Goal: Navigation & Orientation: Find specific page/section

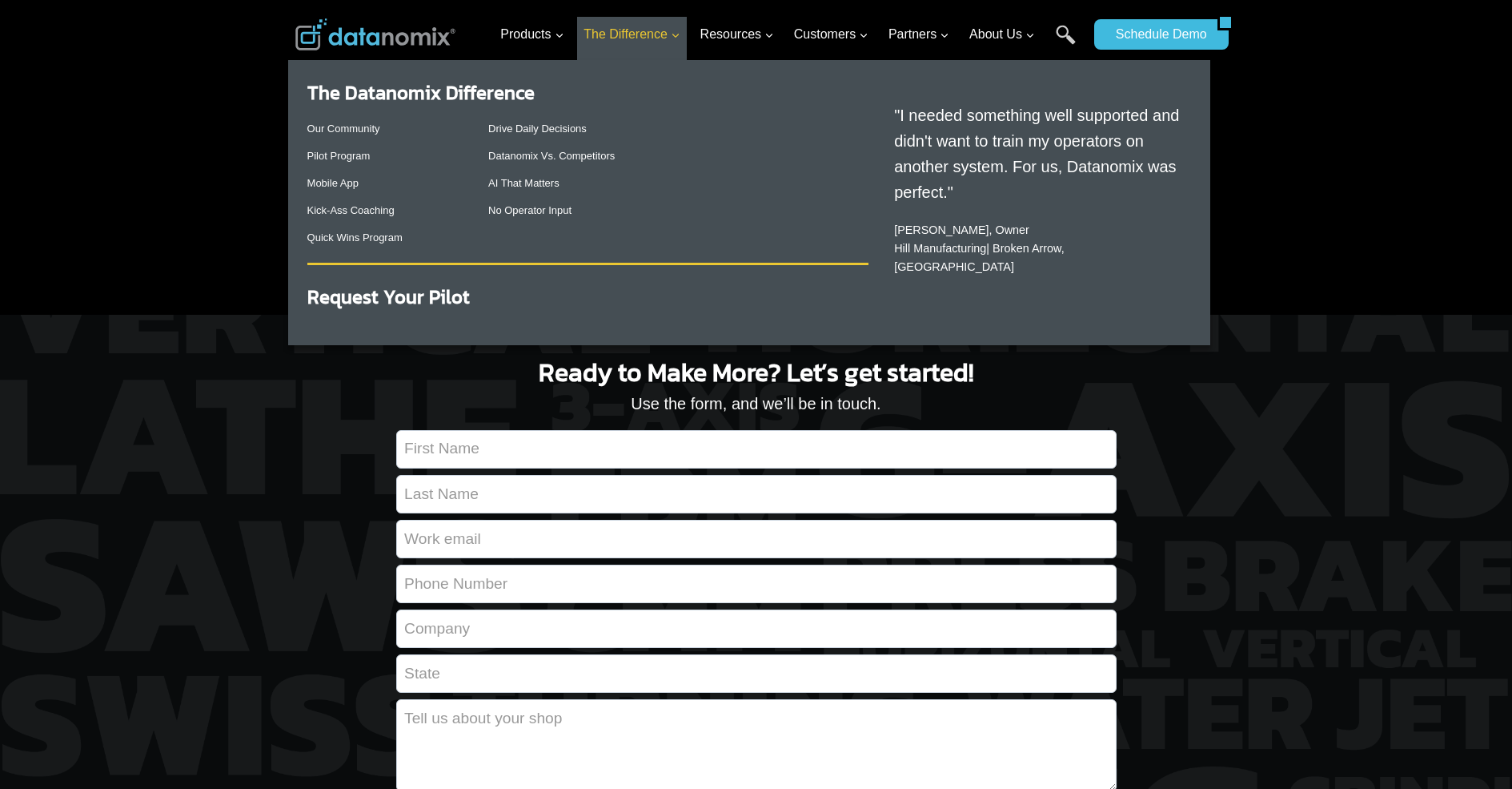
click at [638, 33] on span "The Difference Expand" at bounding box center [632, 34] width 97 height 21
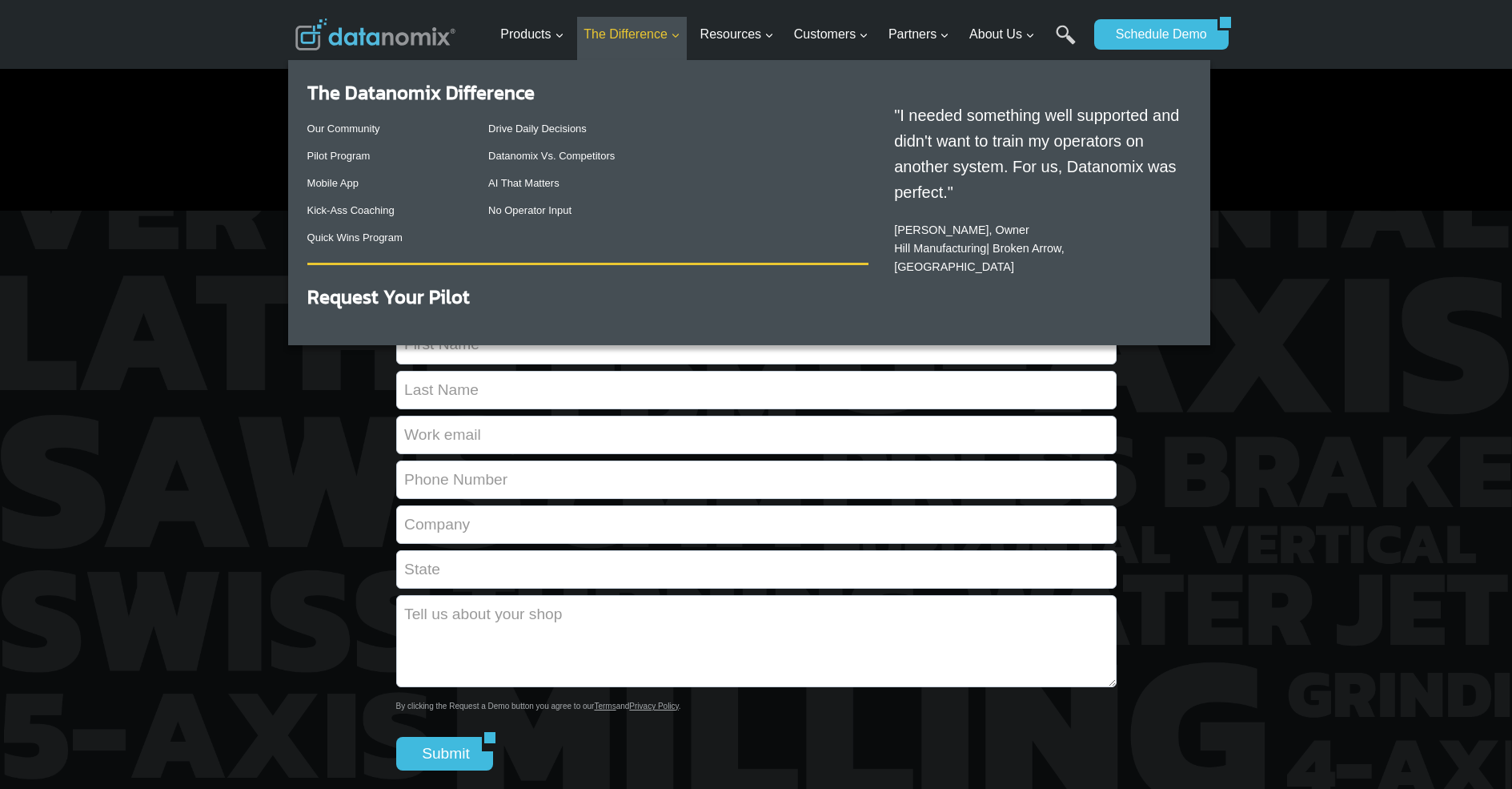
scroll to position [156, 0]
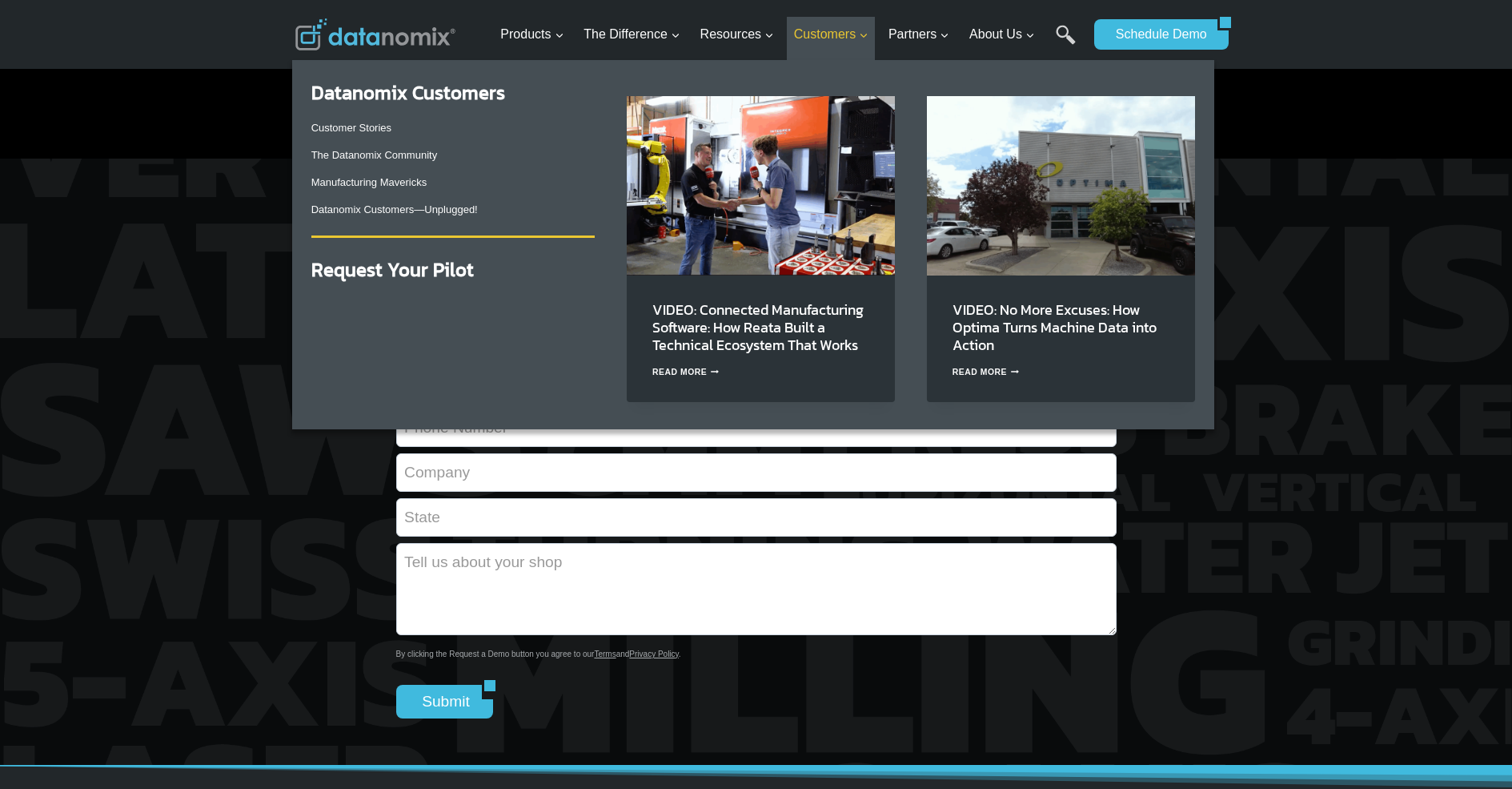
click at [833, 33] on span "Customers Expand" at bounding box center [831, 34] width 75 height 21
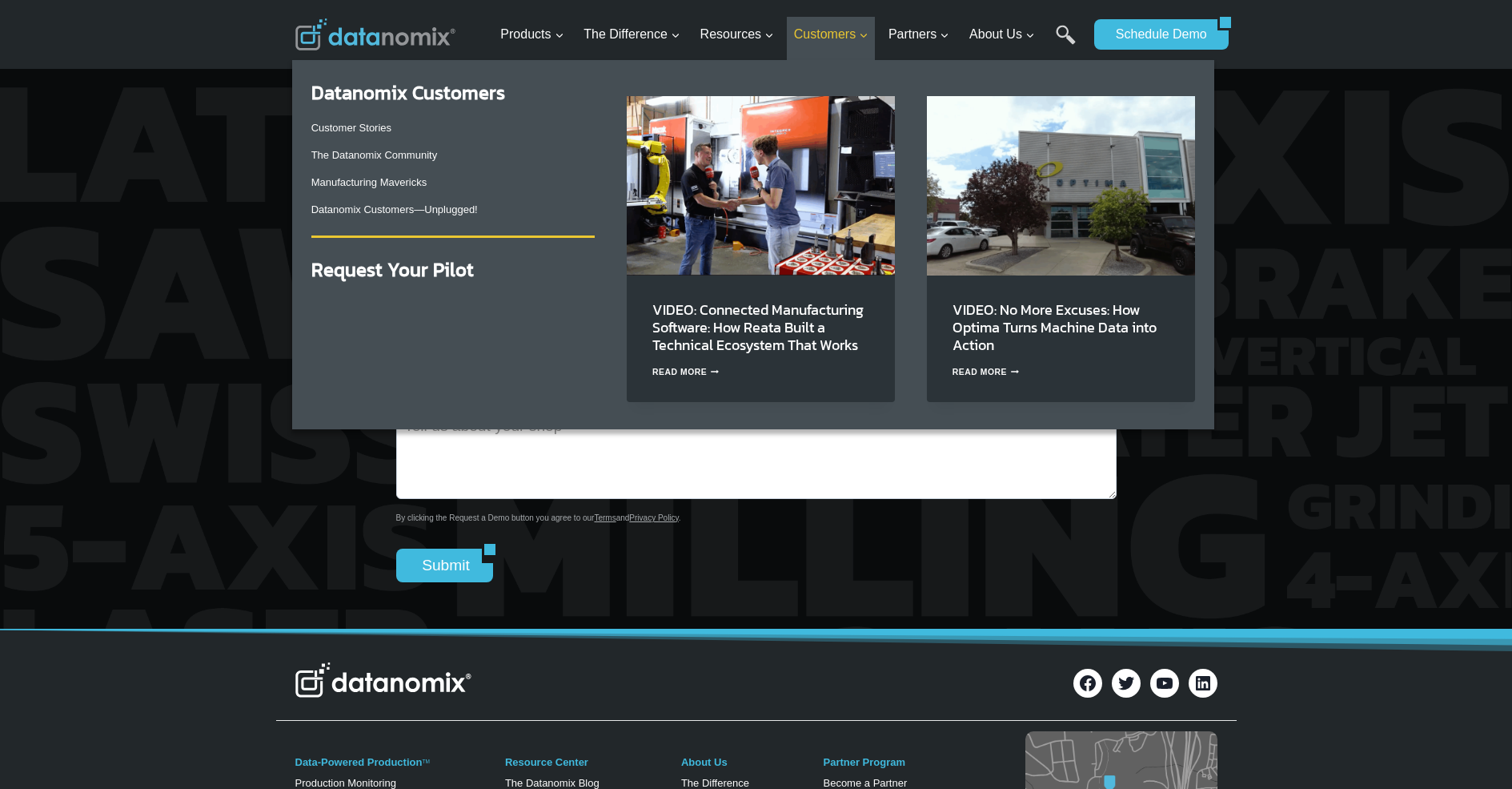
scroll to position [364, 0]
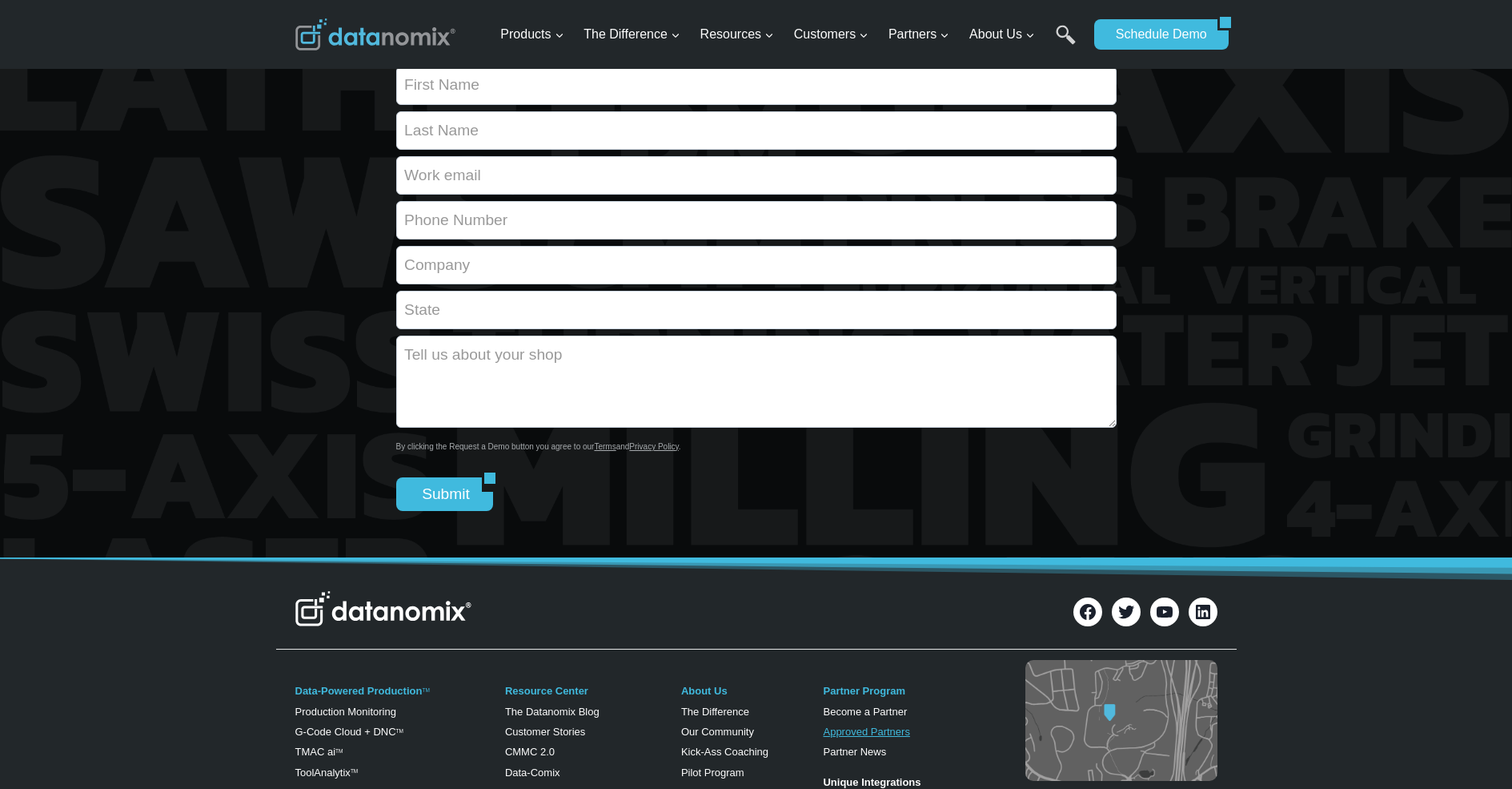
click at [865, 731] on link "Approved Partners" at bounding box center [866, 732] width 87 height 12
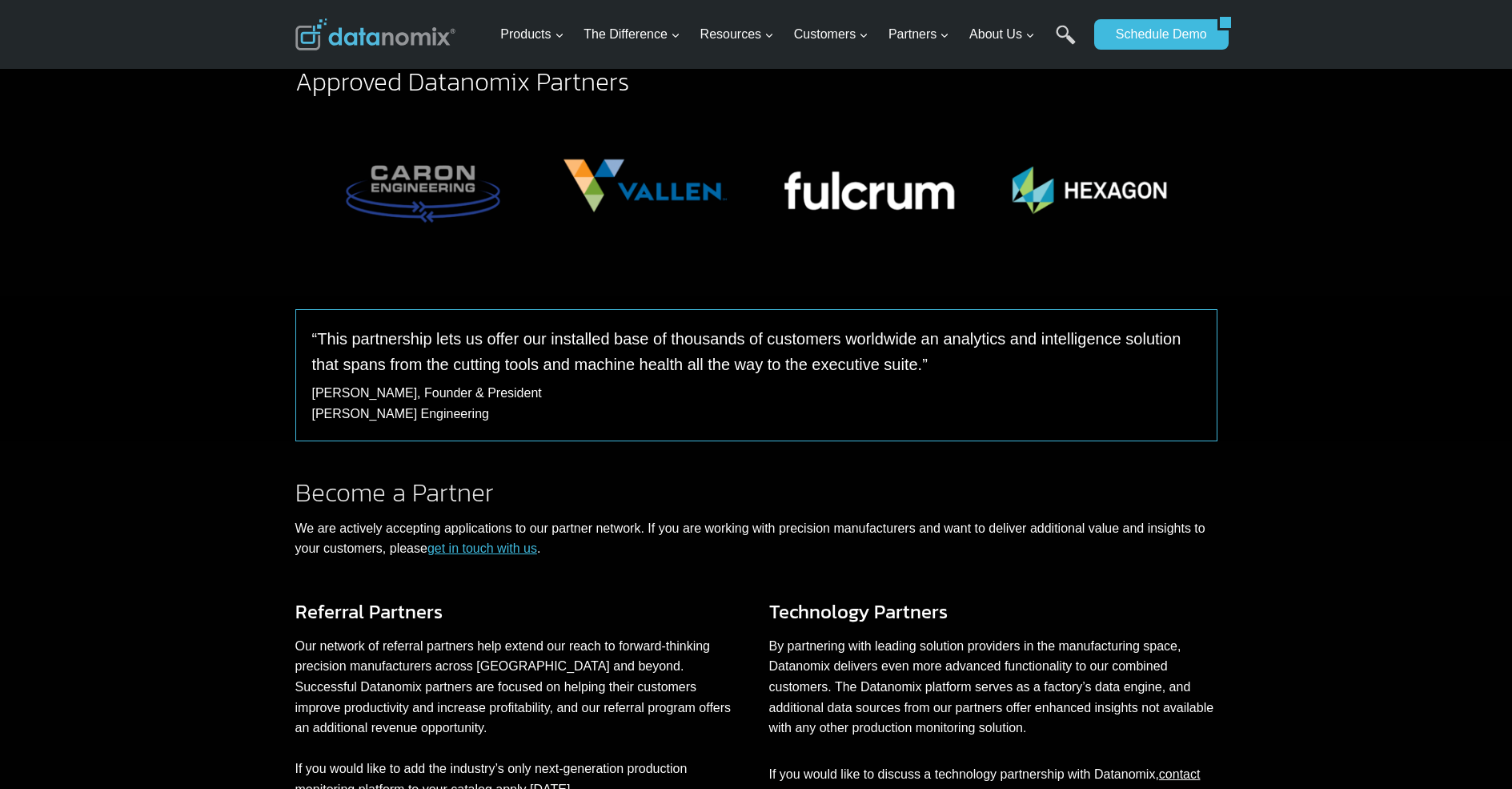
click at [645, 185] on img "2 of 12" at bounding box center [645, 185] width 223 height 148
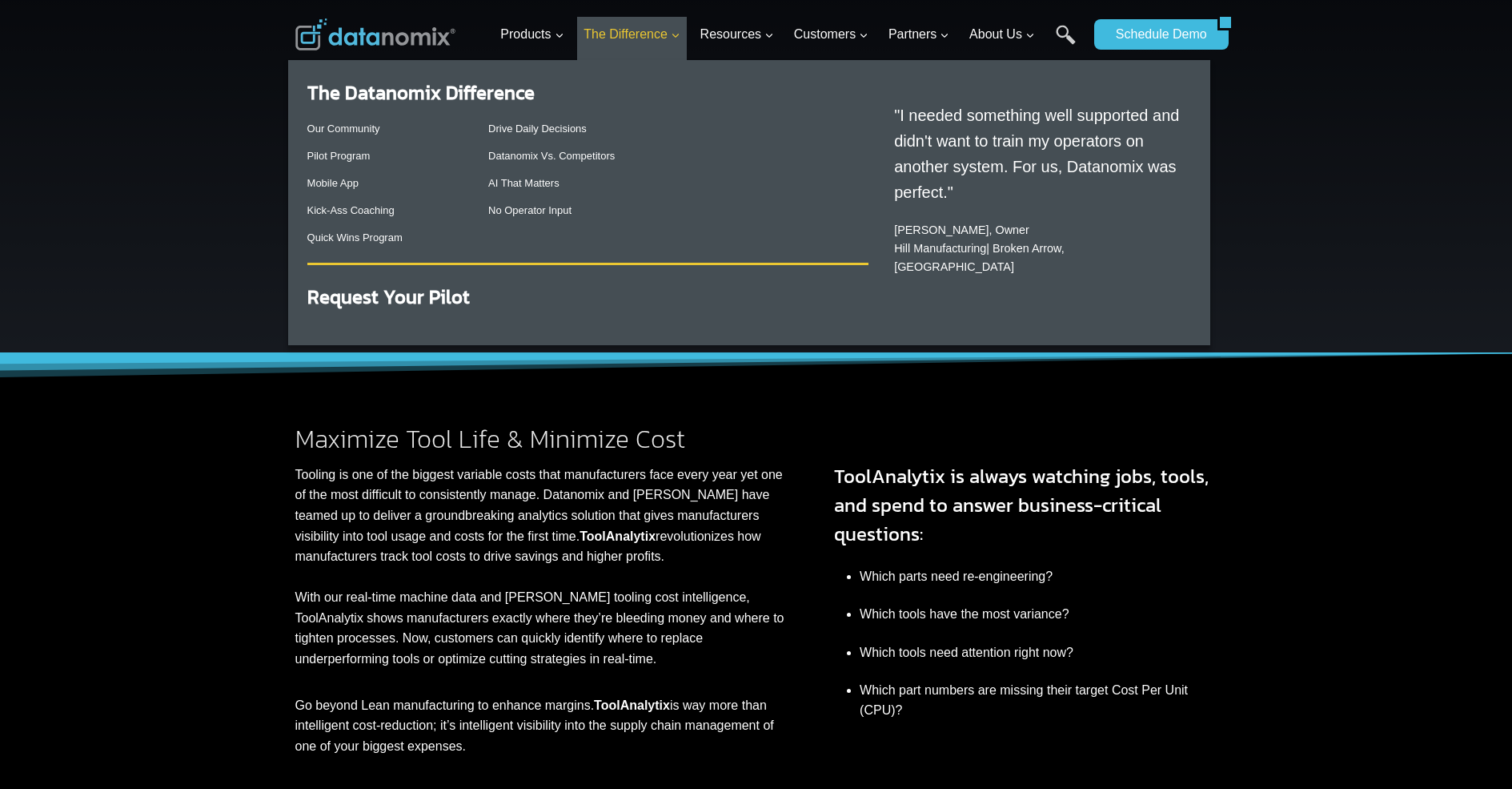
click at [638, 33] on span "The Difference Expand" at bounding box center [632, 34] width 97 height 21
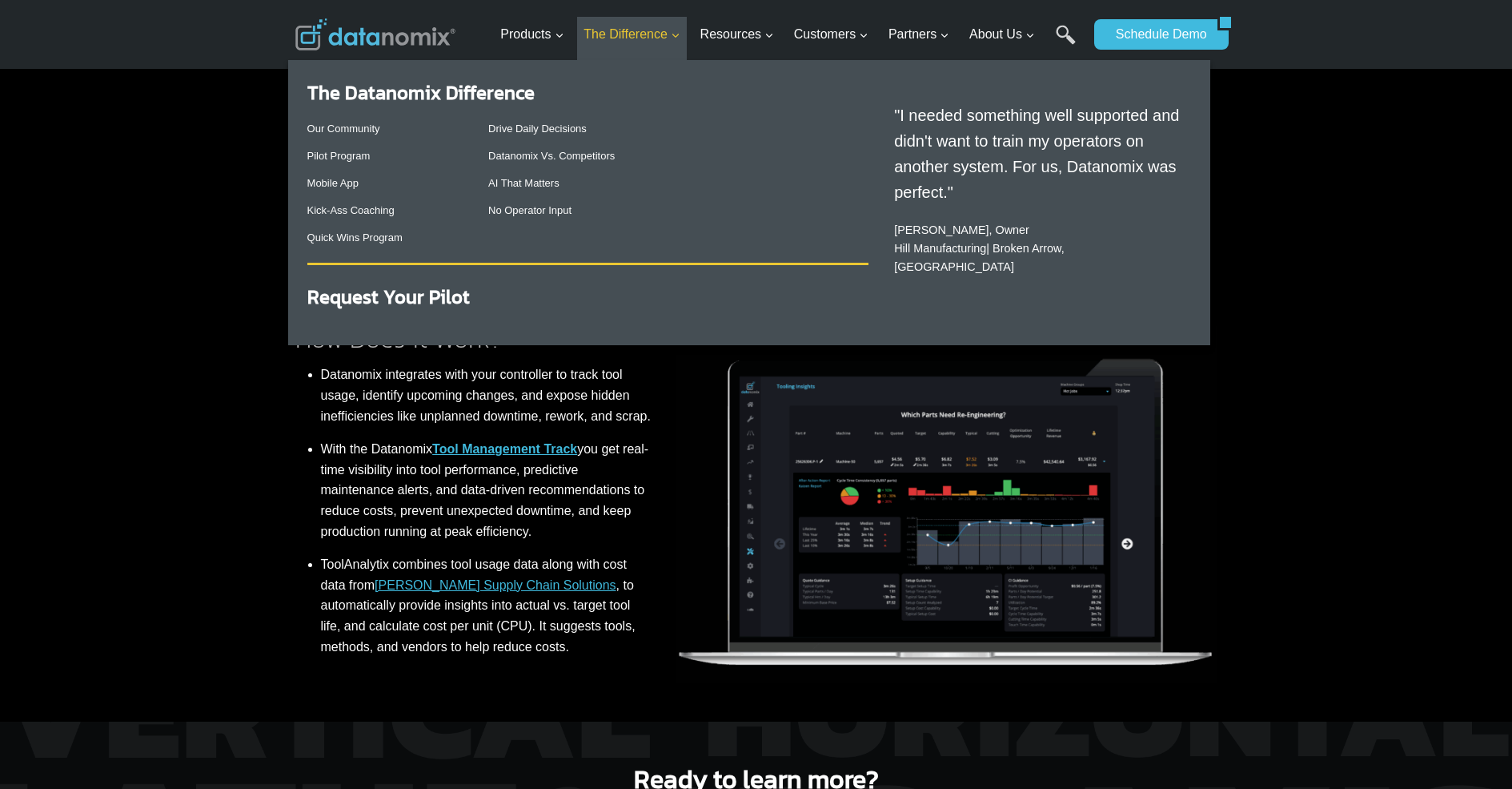
scroll to position [504, 0]
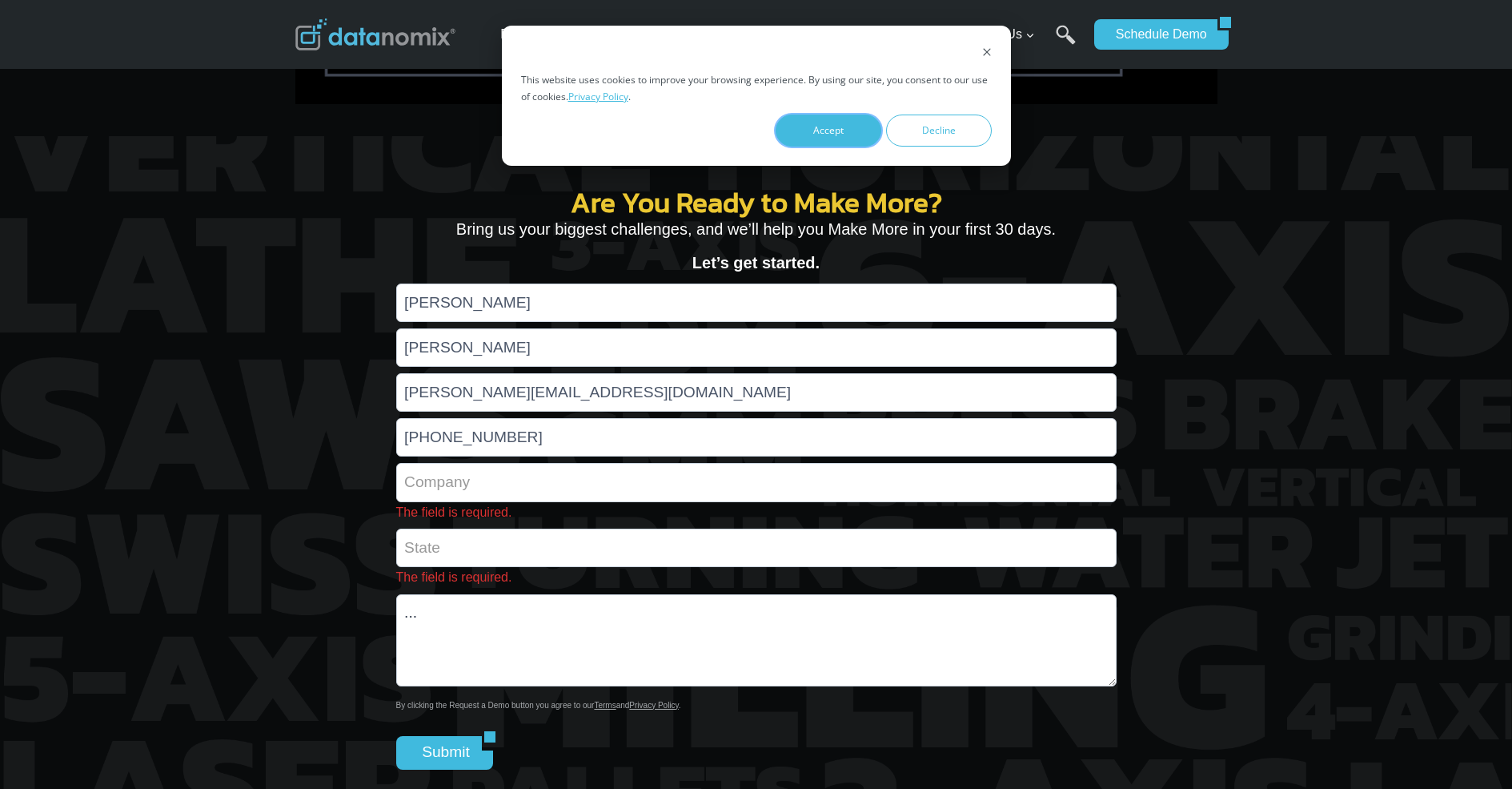
click at [827, 129] on button "Accept" at bounding box center [828, 130] width 105 height 32
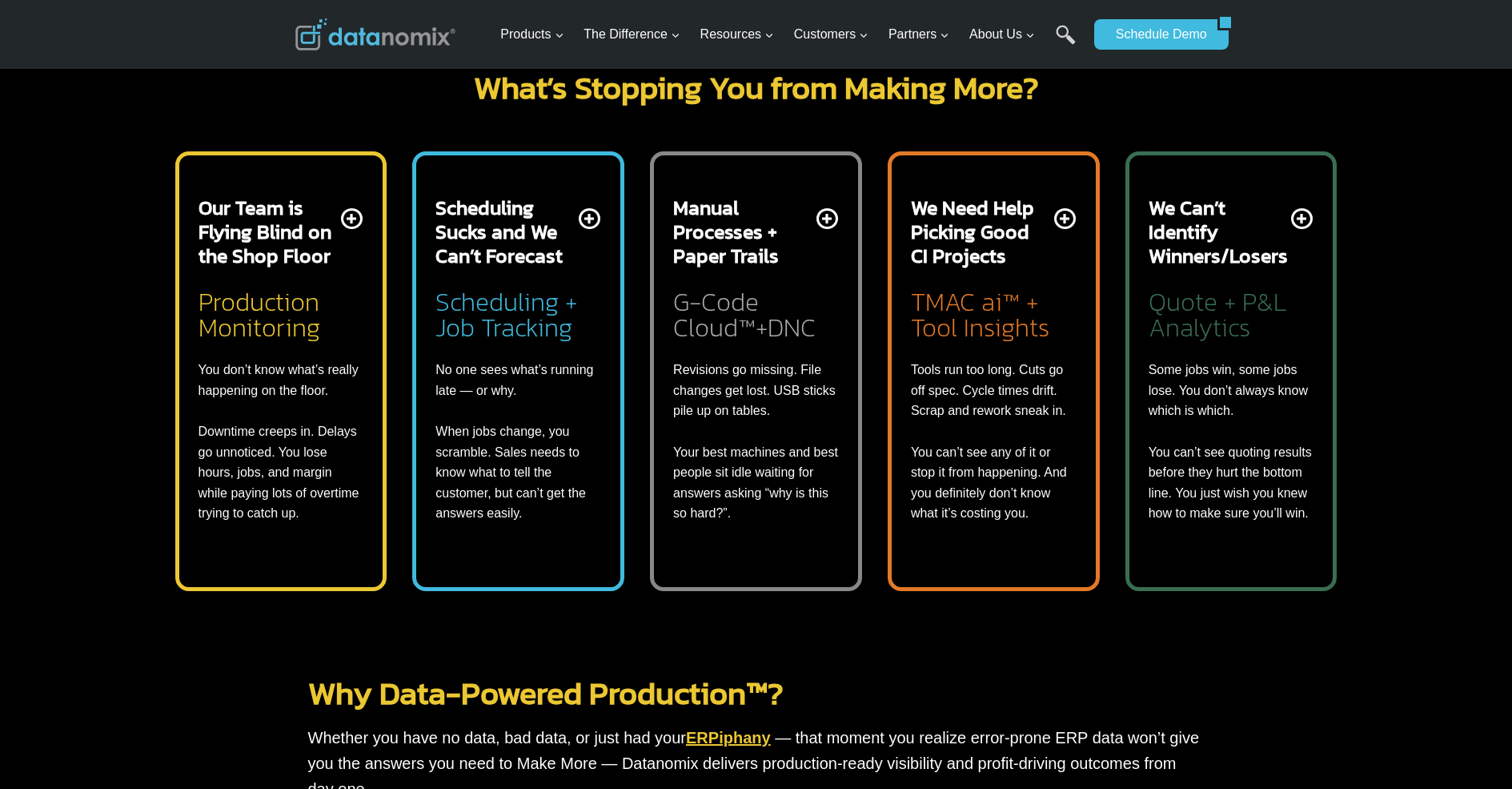
scroll to position [633, 0]
